Goal: Find specific page/section: Find specific page/section

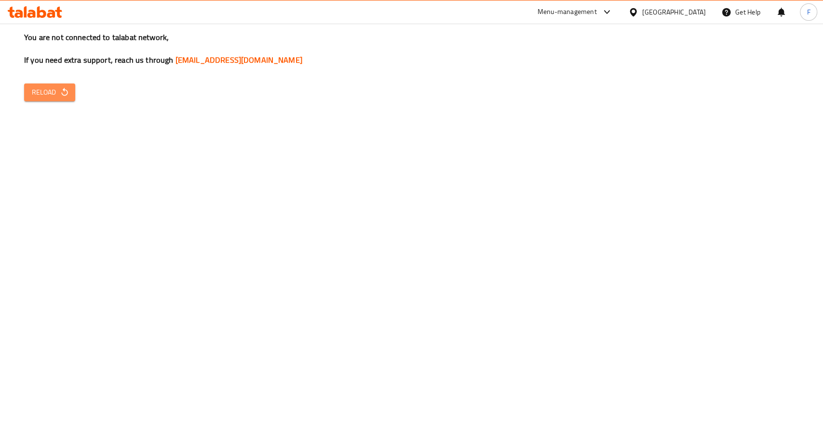
click at [58, 89] on span "Reload" at bounding box center [50, 92] width 36 height 12
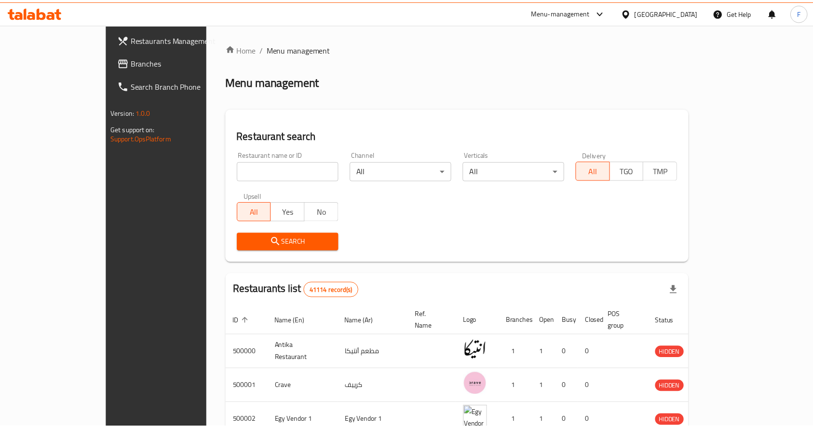
scroll to position [4, 0]
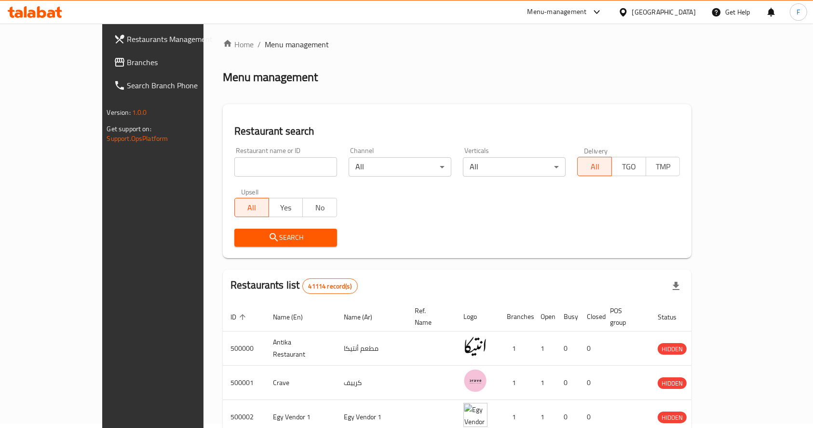
click at [261, 169] on input "search" at bounding box center [285, 166] width 103 height 19
type input "b"
click at [287, 241] on span "Search" at bounding box center [285, 237] width 87 height 12
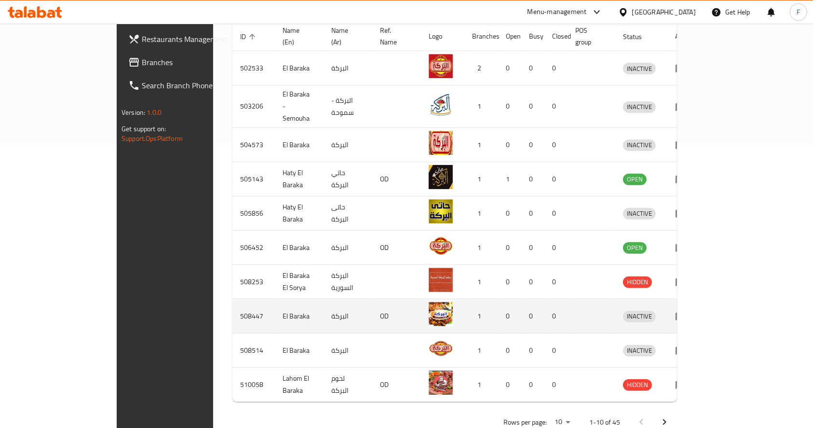
scroll to position [287, 0]
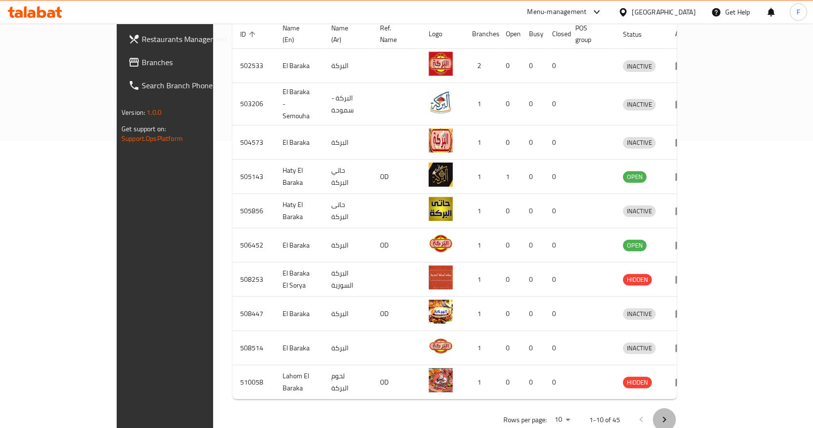
click at [670, 414] on icon "Next page" at bounding box center [664, 420] width 12 height 12
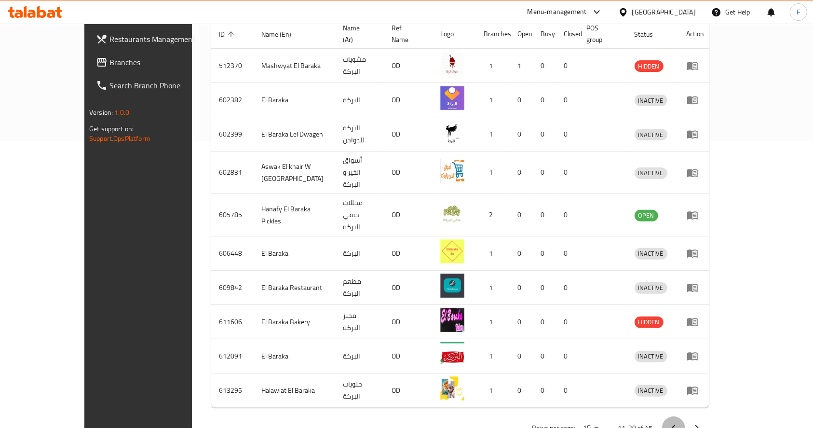
click at [675, 425] on icon "Previous page" at bounding box center [672, 428] width 3 height 6
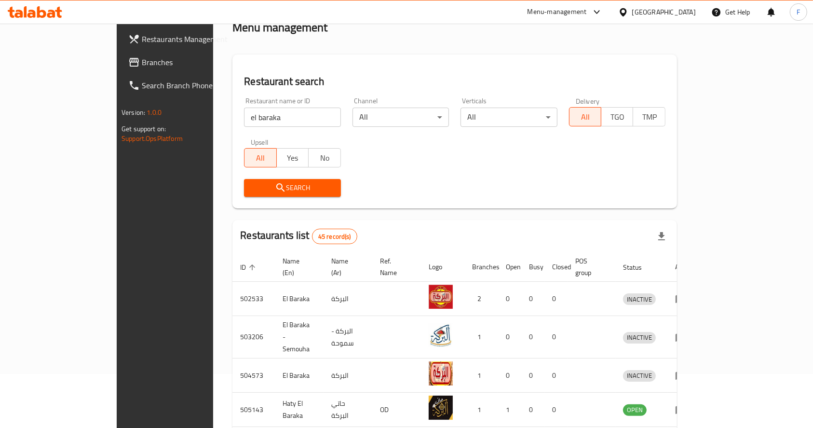
scroll to position [51, 0]
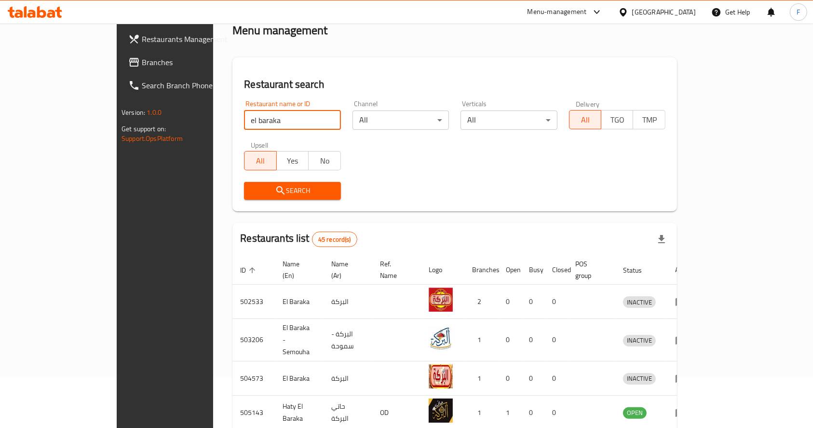
drag, startPoint x: 246, startPoint y: 110, endPoint x: 225, endPoint y: 118, distance: 22.4
click at [244, 118] on input "el baraka" at bounding box center [292, 119] width 96 height 19
type input "el baraka butchery"
click at [252, 187] on span "Search" at bounding box center [292, 191] width 81 height 12
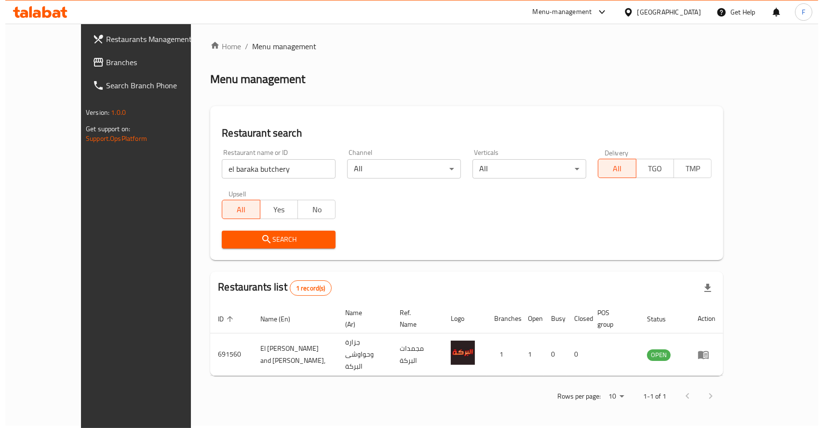
scroll to position [0, 0]
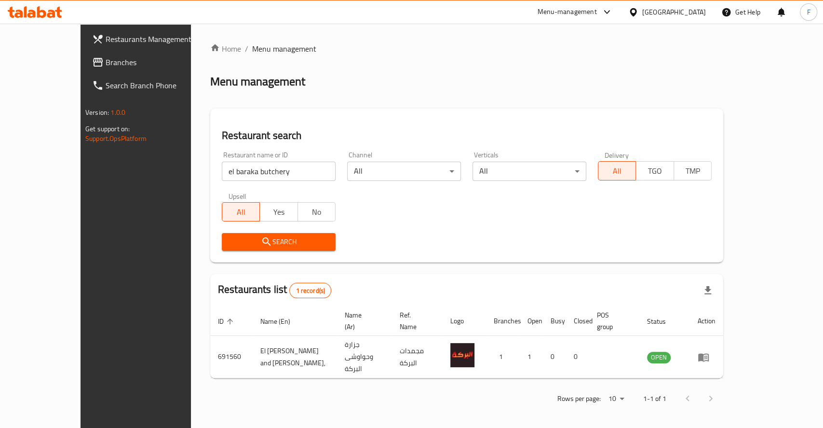
click at [49, 12] on icon at bounding box center [51, 14] width 8 height 8
